Goal: Find specific page/section: Find specific page/section

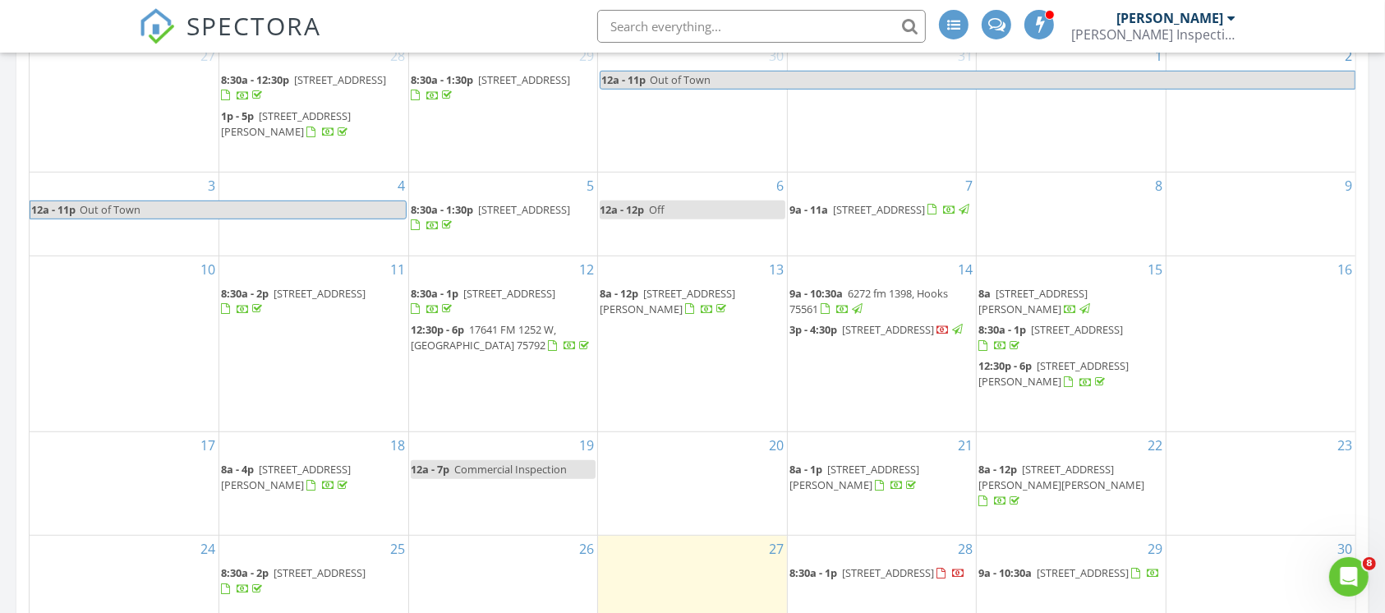
scroll to position [1528, 1419]
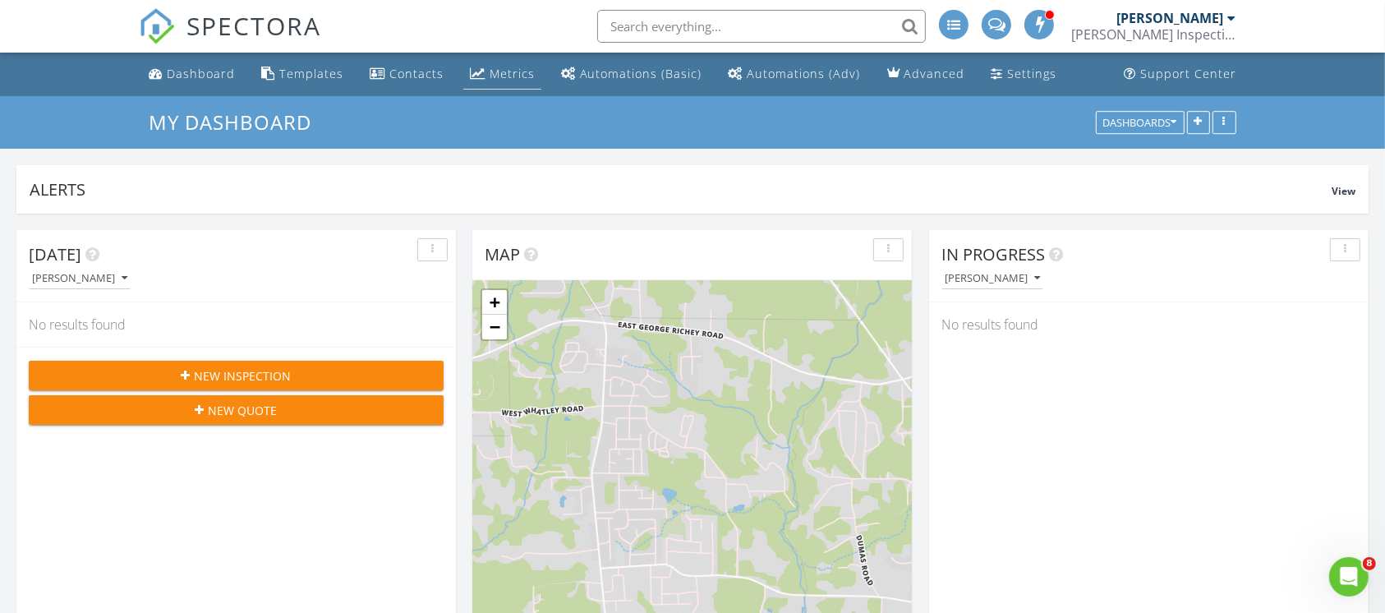
click at [480, 72] on div "Metrics" at bounding box center [478, 73] width 16 height 13
